Goal: Browse casually

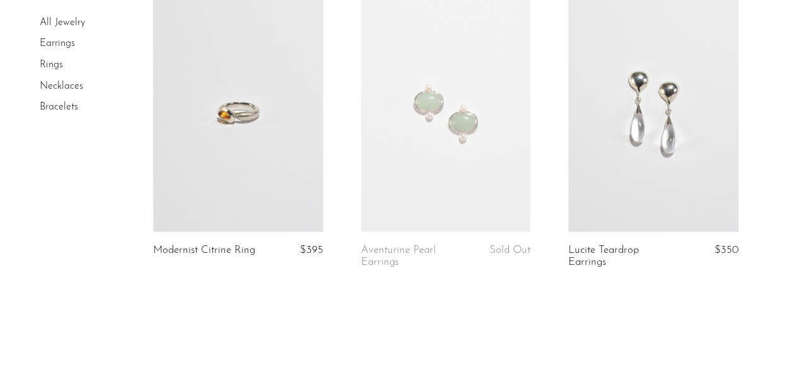
scroll to position [3687, 0]
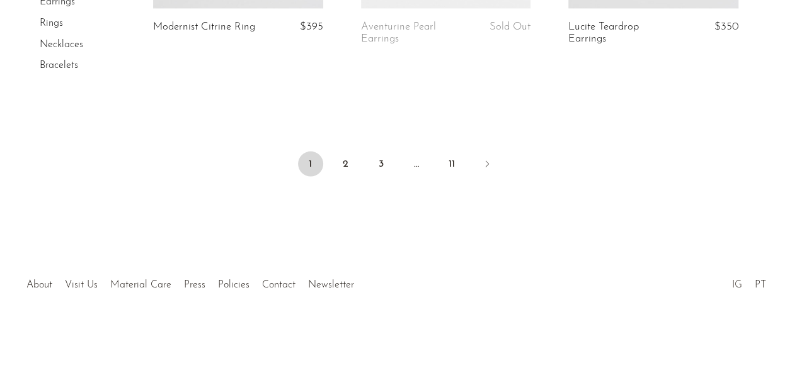
click at [736, 285] on link "IG" at bounding box center [736, 285] width 10 height 10
click at [348, 166] on link "2" at bounding box center [345, 164] width 25 height 25
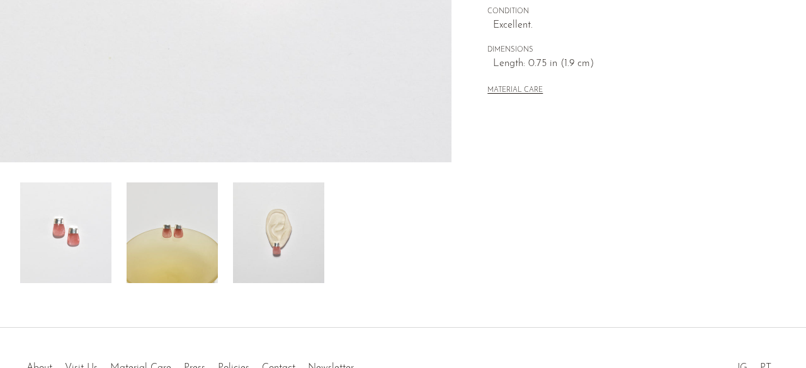
scroll to position [378, 0]
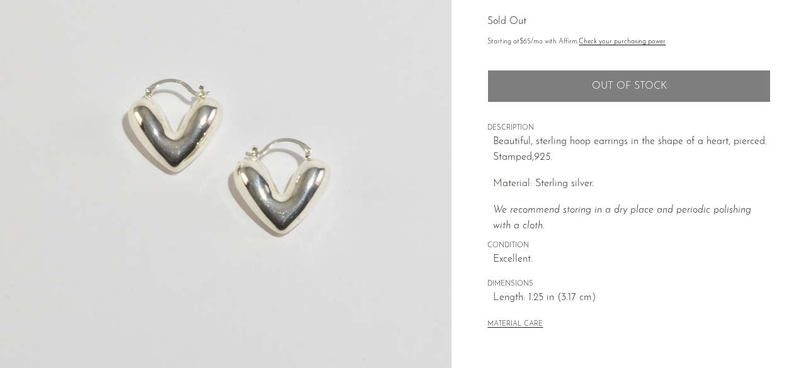
scroll to position [315, 0]
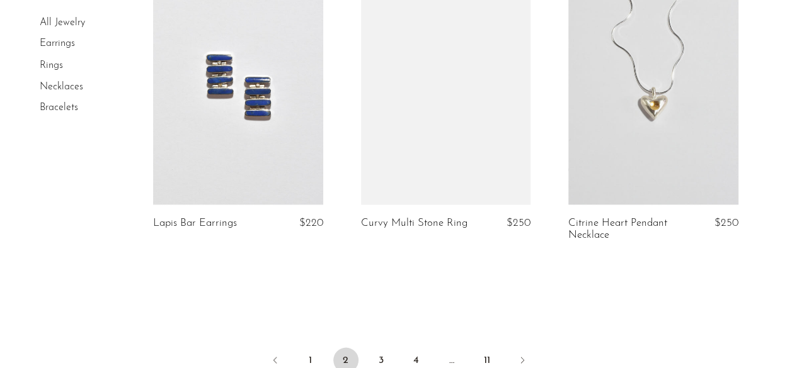
scroll to position [3692, 0]
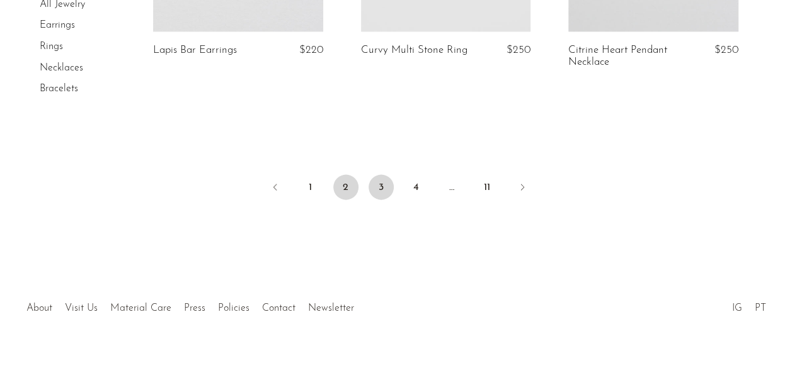
click at [389, 175] on link "3" at bounding box center [380, 187] width 25 height 25
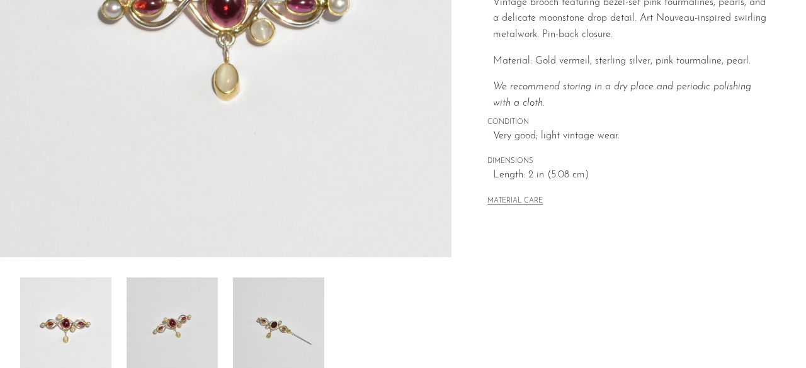
scroll to position [252, 0]
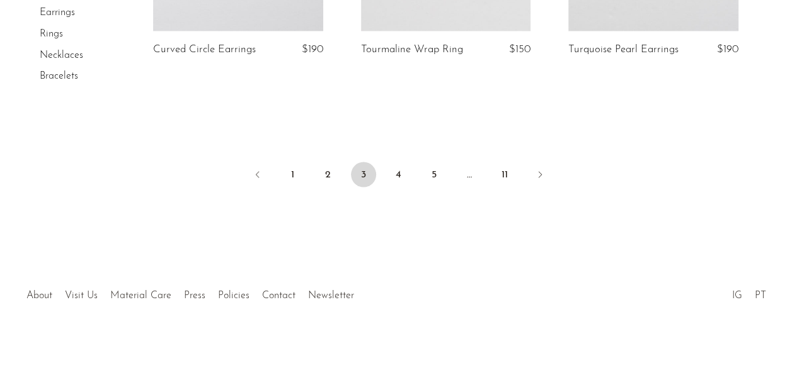
scroll to position [3664, 0]
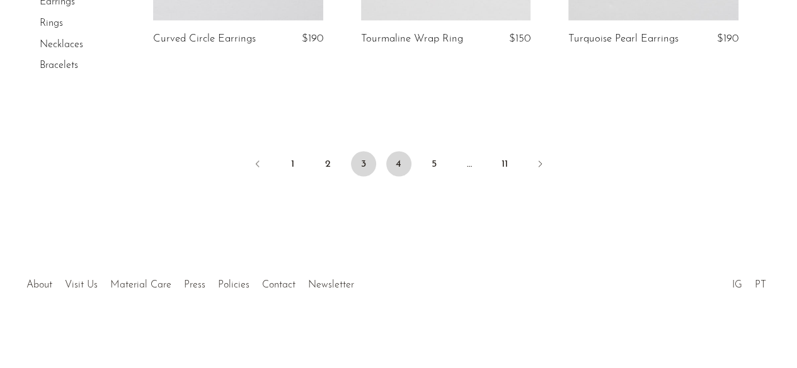
click at [397, 164] on link "4" at bounding box center [398, 164] width 25 height 25
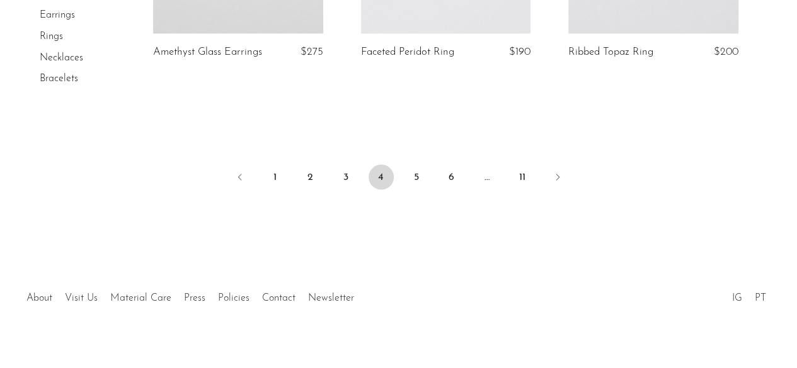
scroll to position [3674, 0]
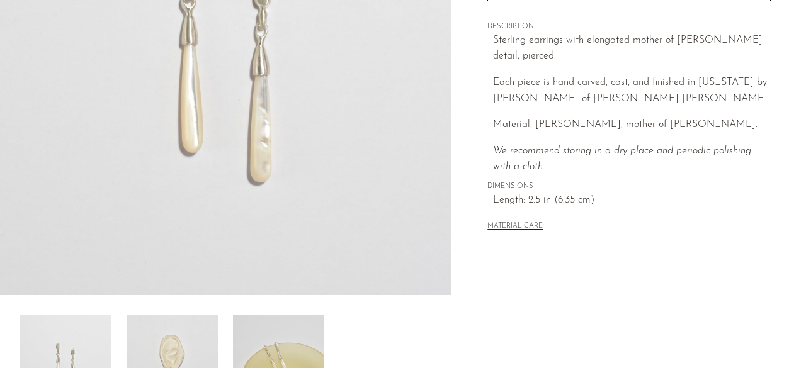
scroll to position [252, 0]
